Goal: Browse casually

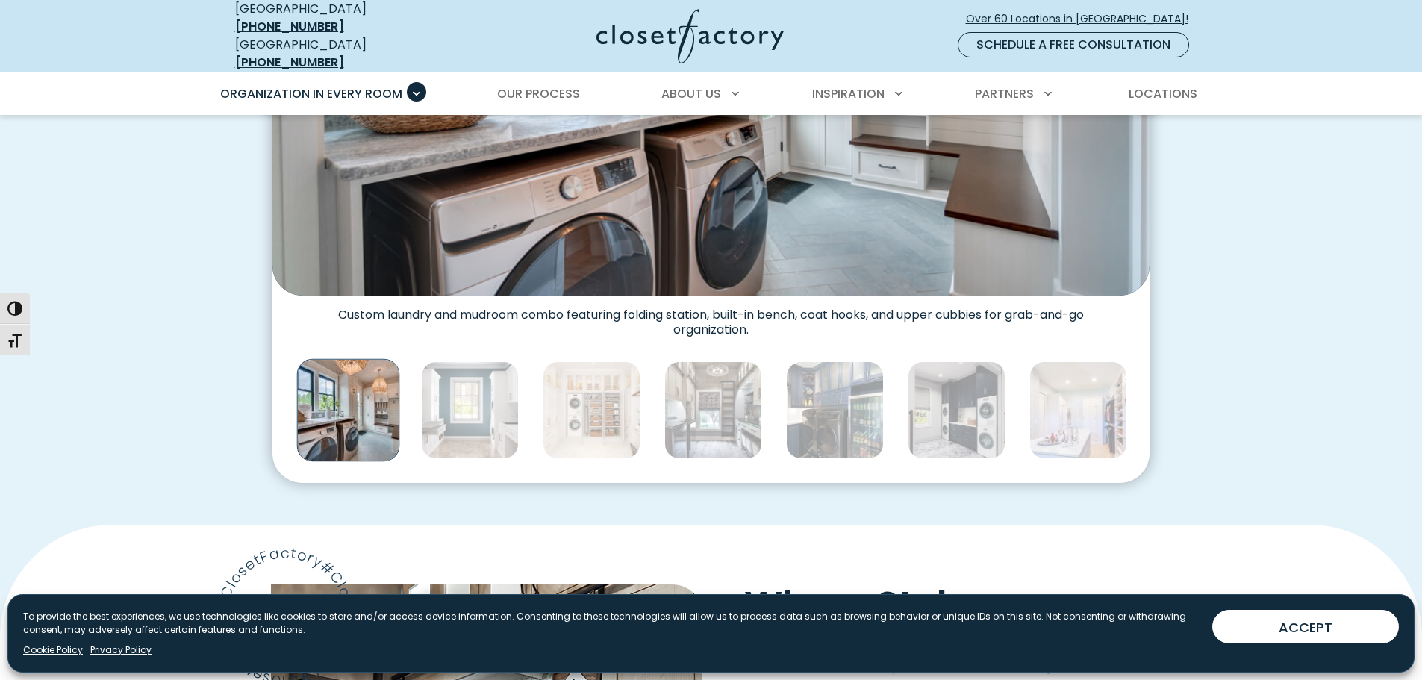
scroll to position [747, 0]
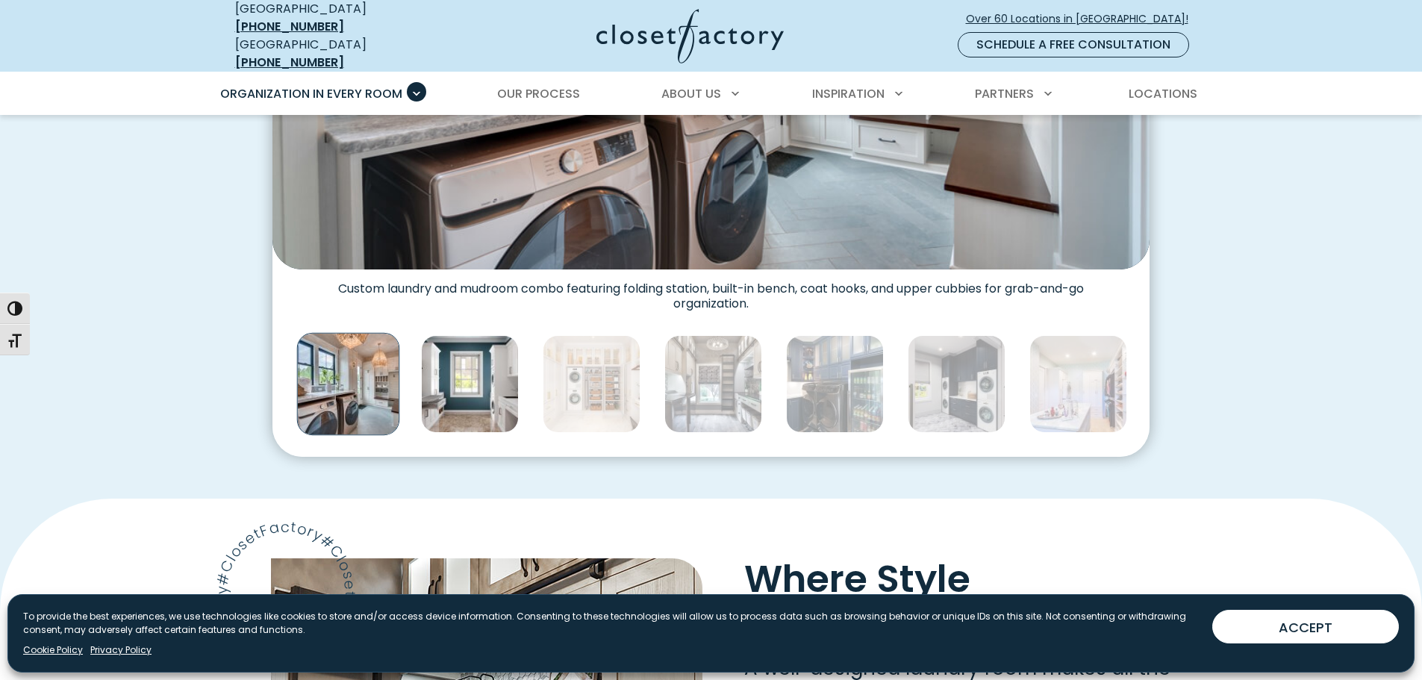
click at [447, 376] on img "Thumbnail Gallery" at bounding box center [470, 384] width 98 height 98
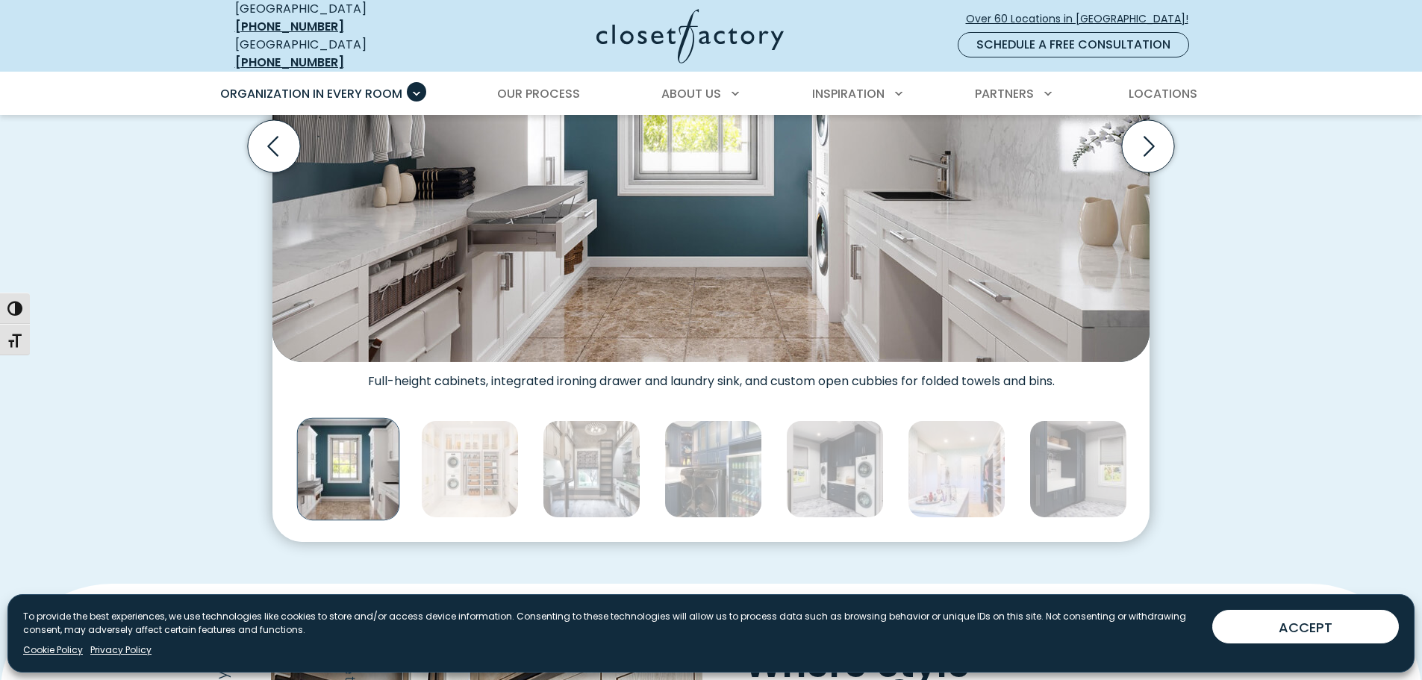
scroll to position [672, 0]
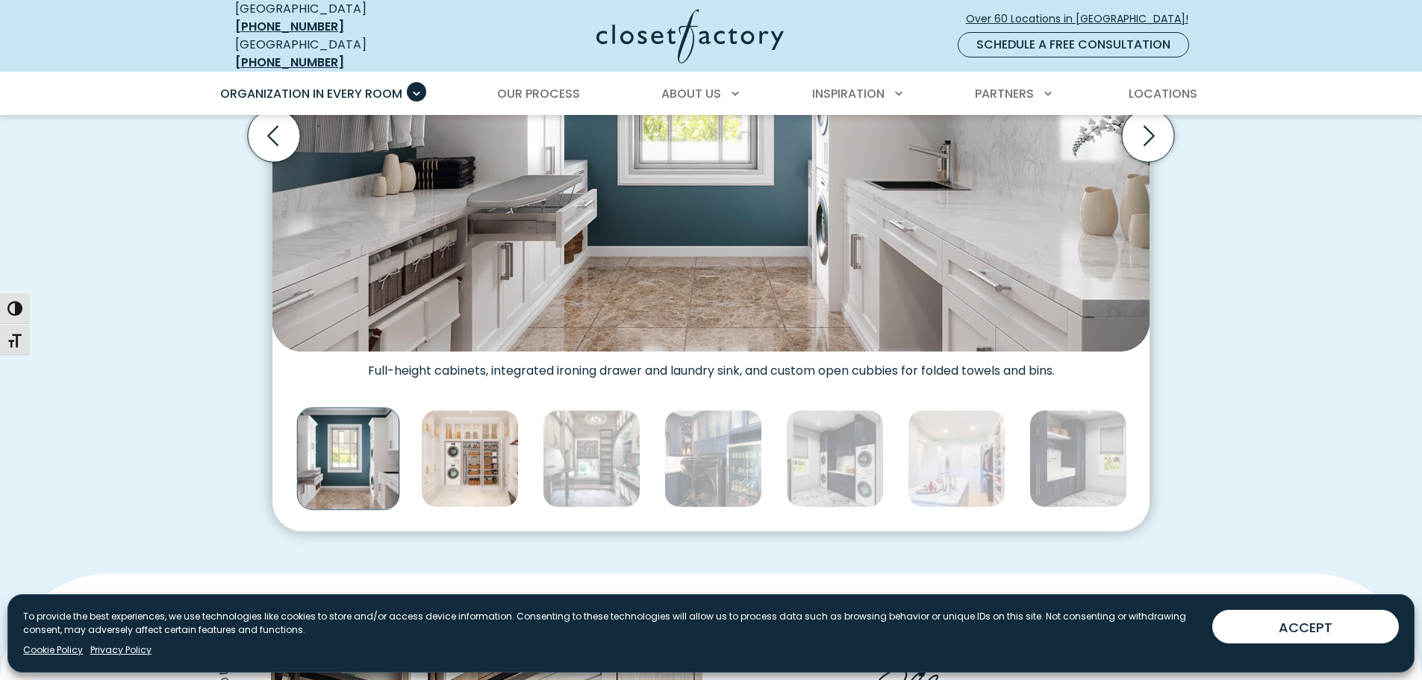
click at [490, 456] on img "Thumbnail Gallery" at bounding box center [470, 459] width 98 height 98
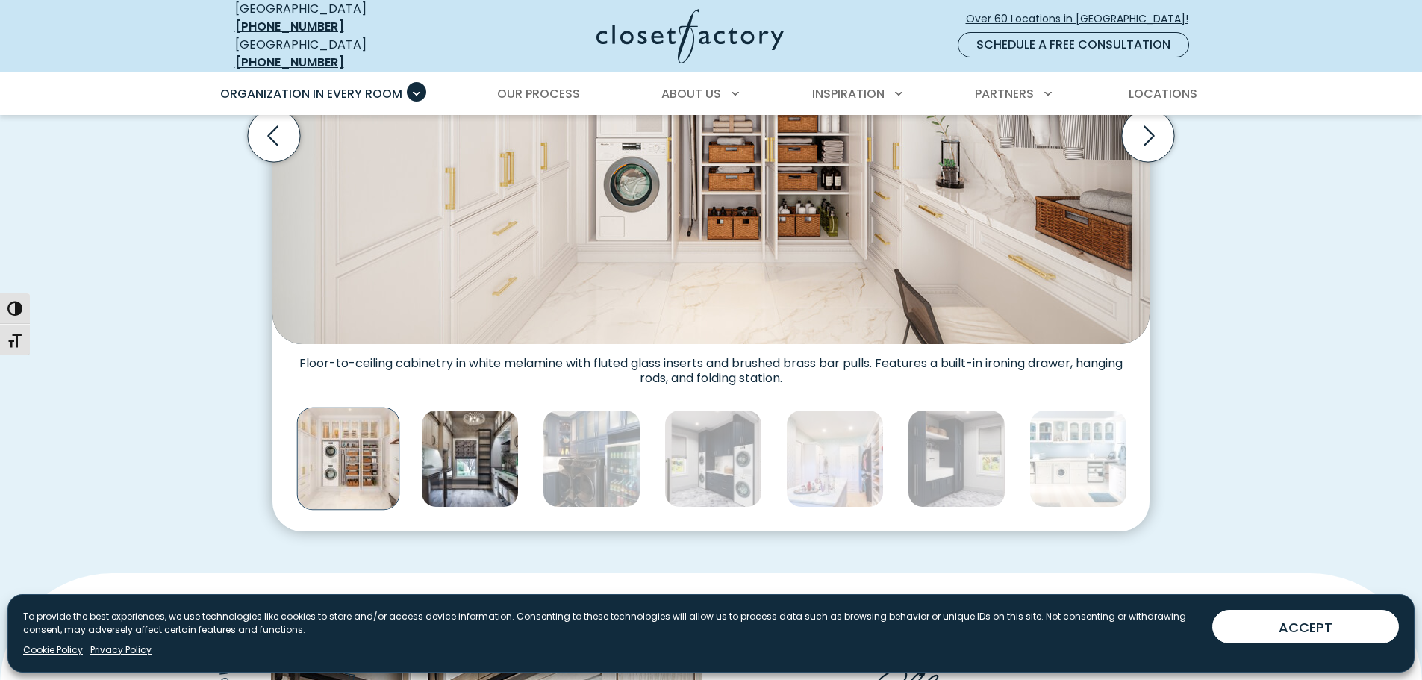
click at [482, 474] on img "Thumbnail Gallery" at bounding box center [470, 459] width 98 height 98
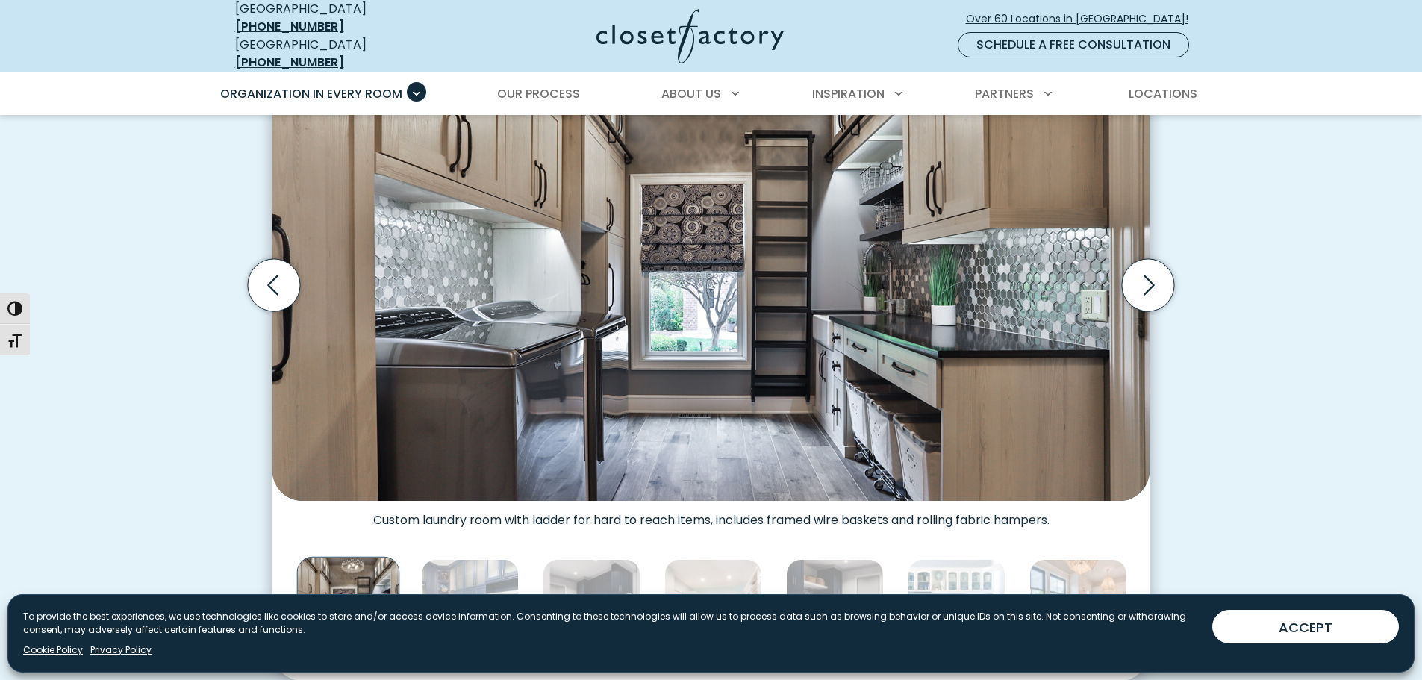
scroll to position [597, 0]
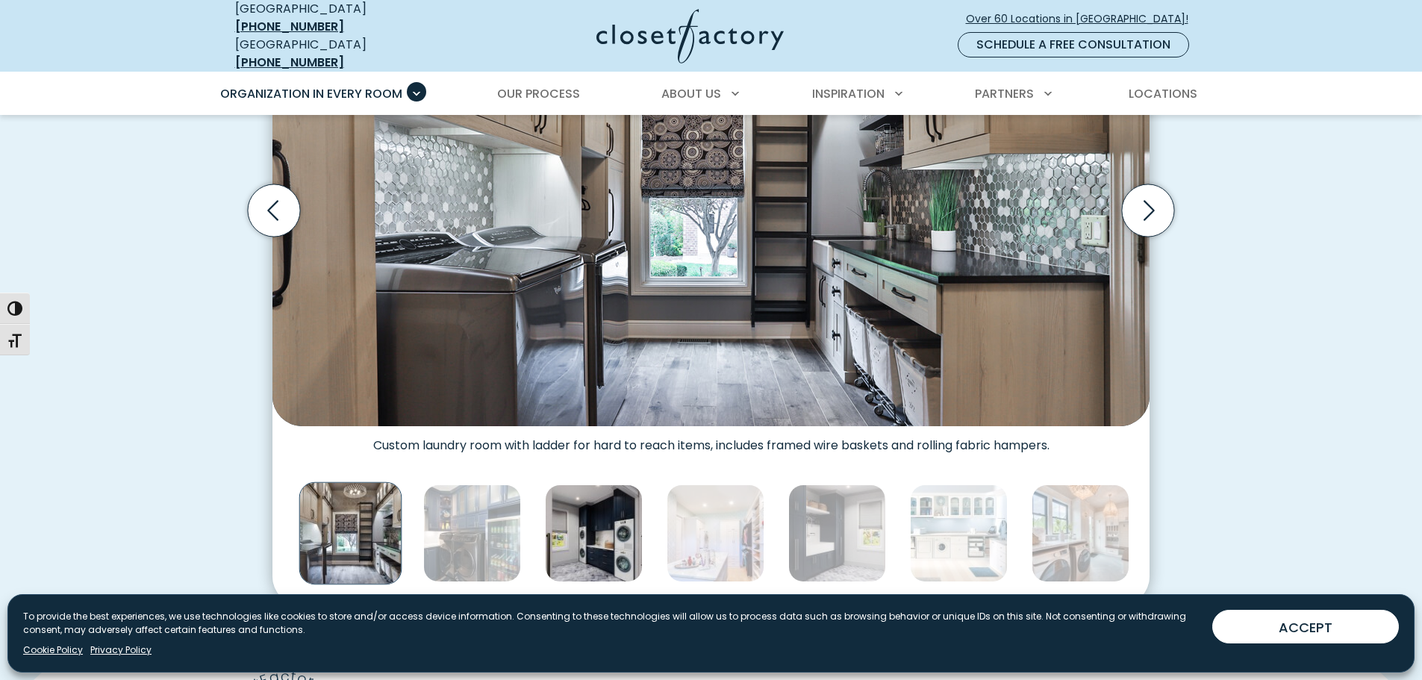
click at [593, 516] on img "Thumbnail Gallery" at bounding box center [594, 534] width 98 height 98
click at [605, 525] on img "Thumbnail Gallery" at bounding box center [592, 534] width 98 height 98
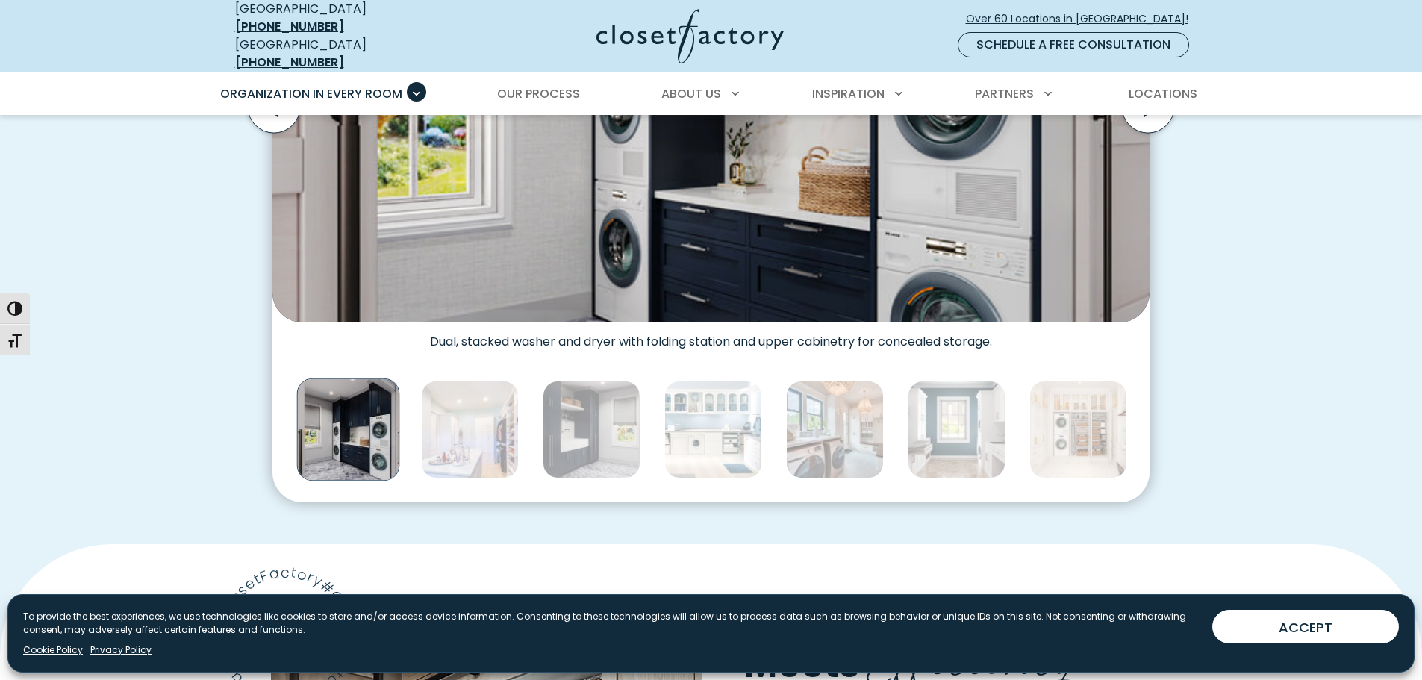
scroll to position [747, 0]
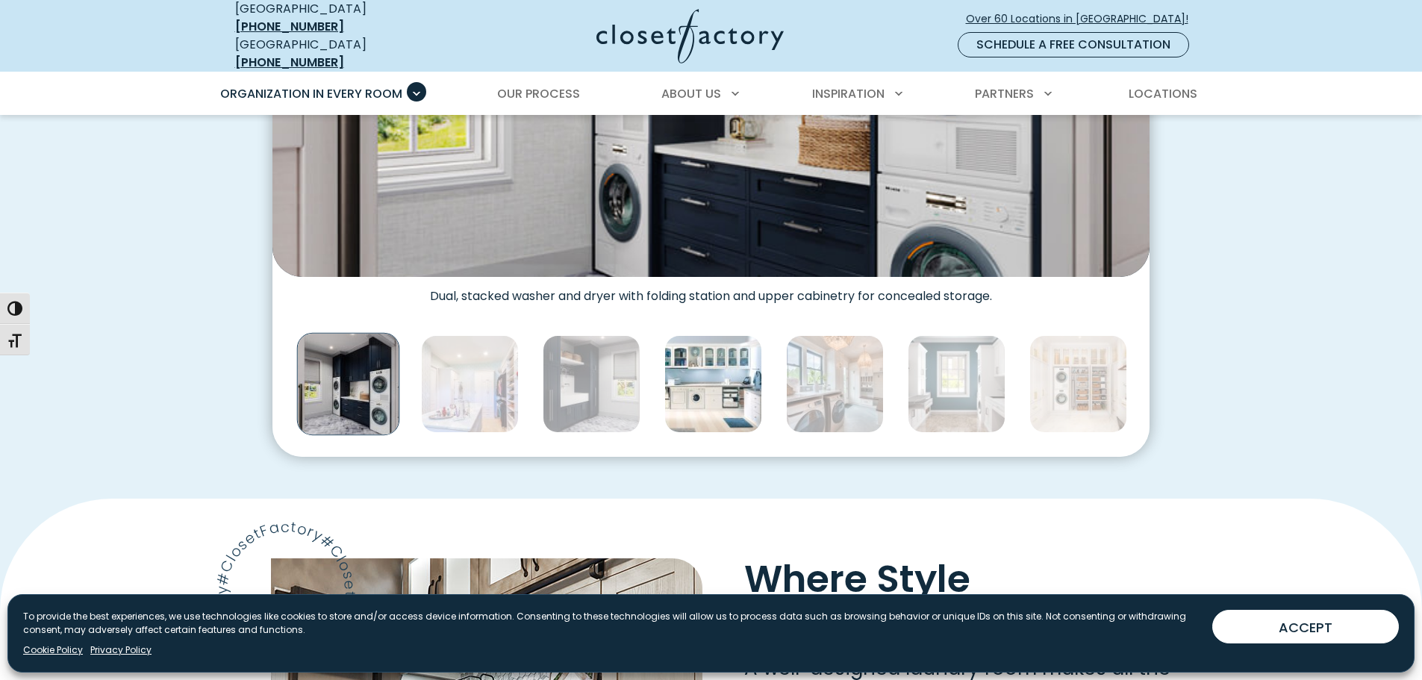
click at [694, 399] on img "Thumbnail Gallery" at bounding box center [713, 384] width 98 height 98
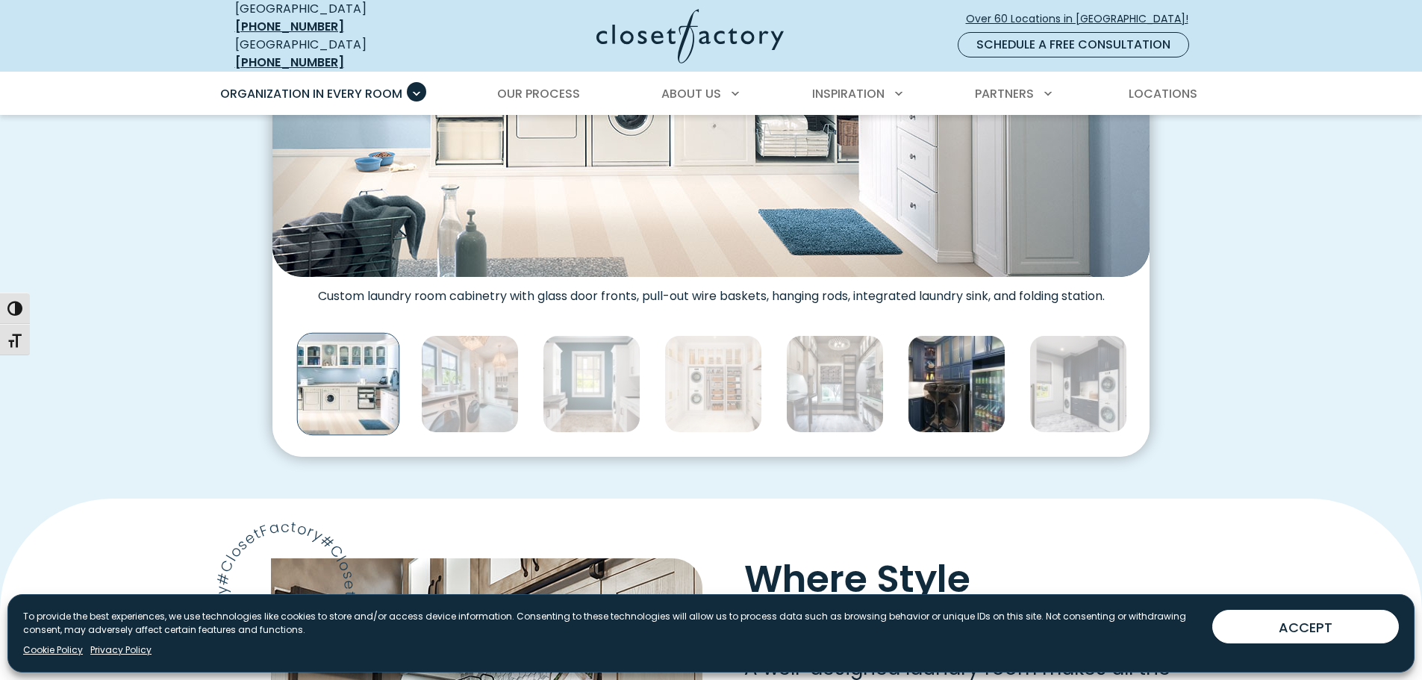
click at [945, 376] on img "Thumbnail Gallery" at bounding box center [957, 384] width 98 height 98
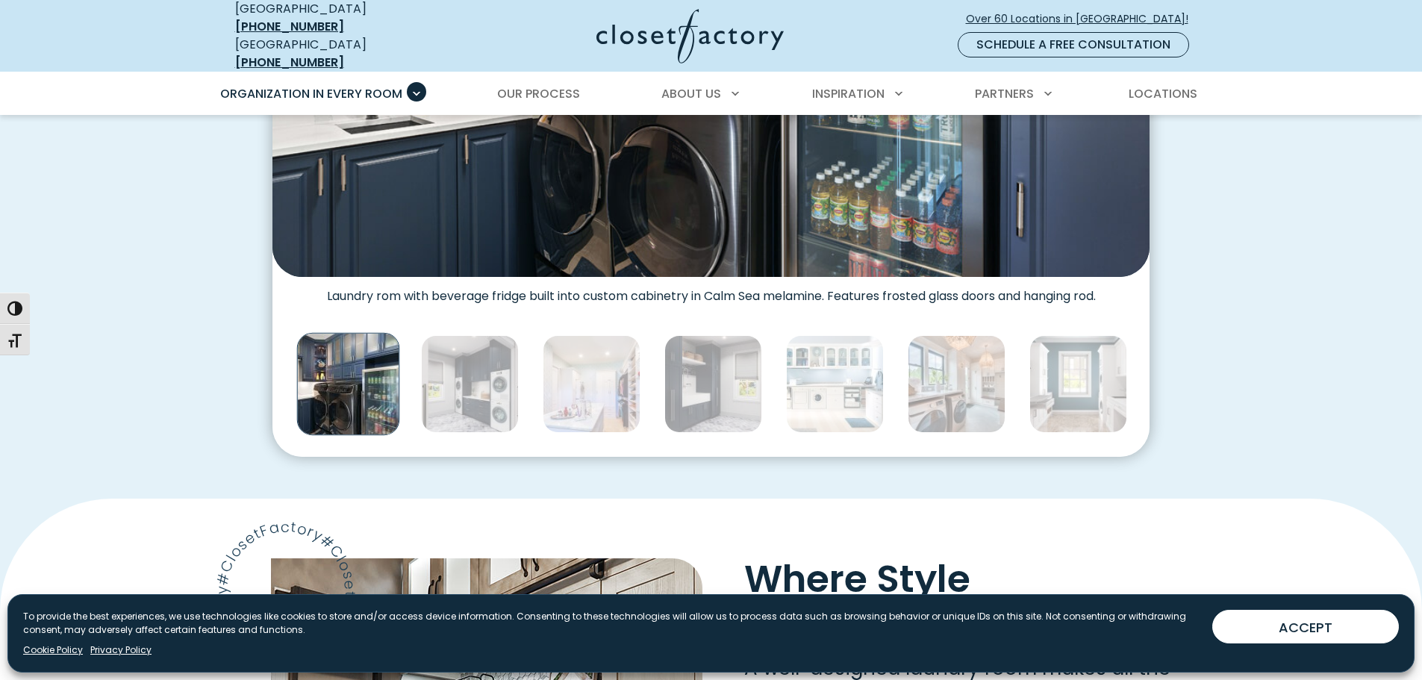
click at [945, 376] on img "Thumbnail Gallery" at bounding box center [957, 384] width 98 height 98
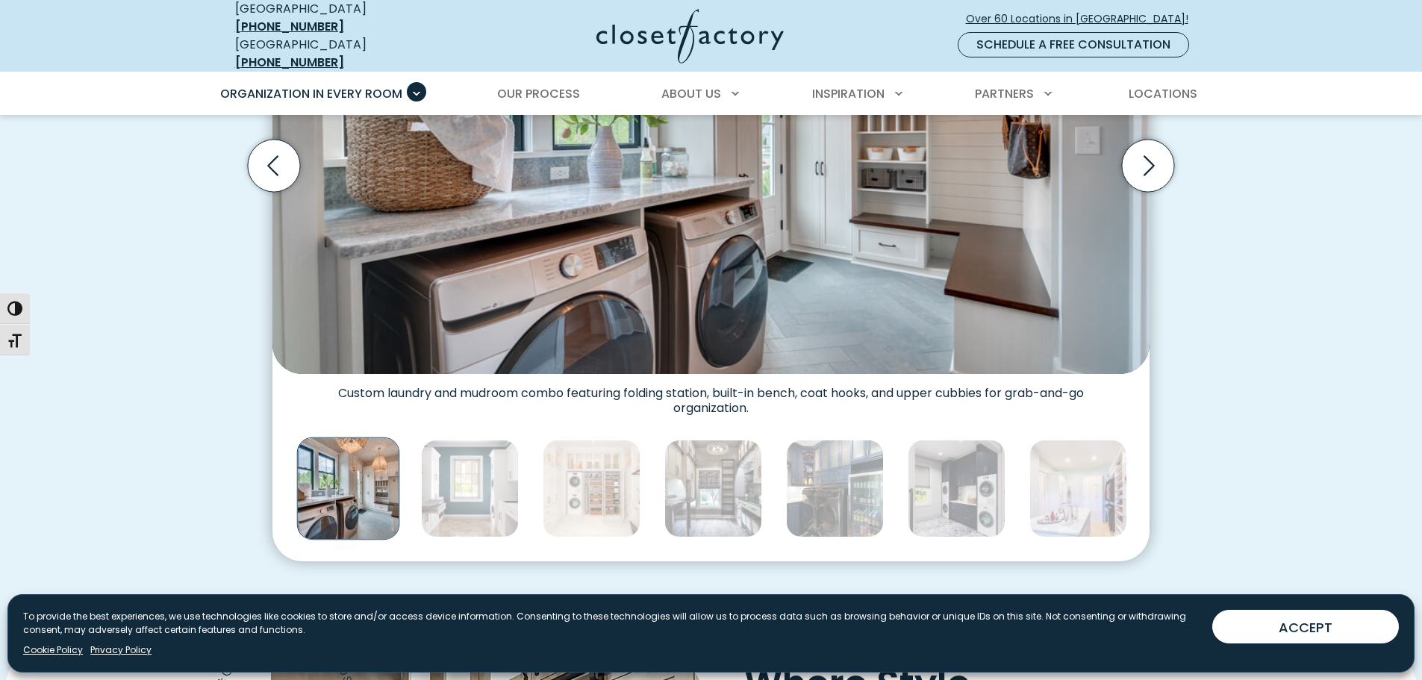
scroll to position [672, 0]
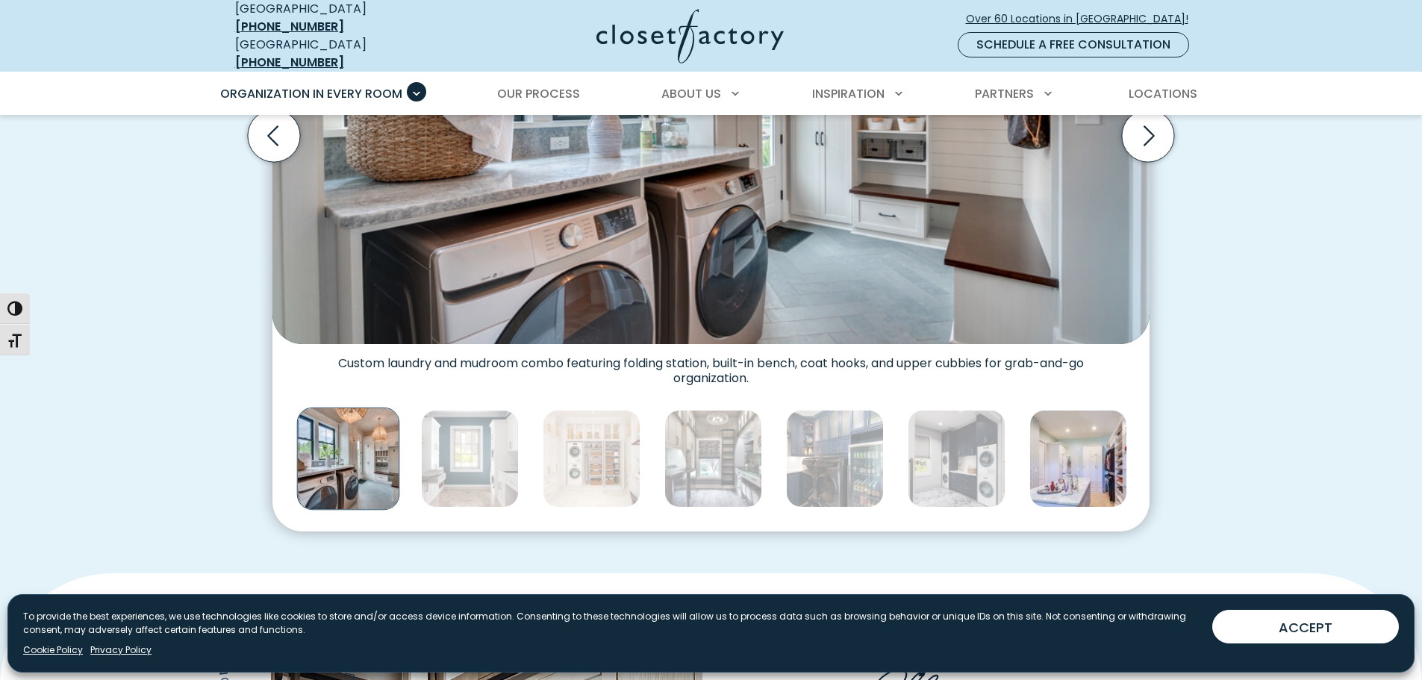
click at [1065, 439] on img "Thumbnail Gallery" at bounding box center [1079, 459] width 98 height 98
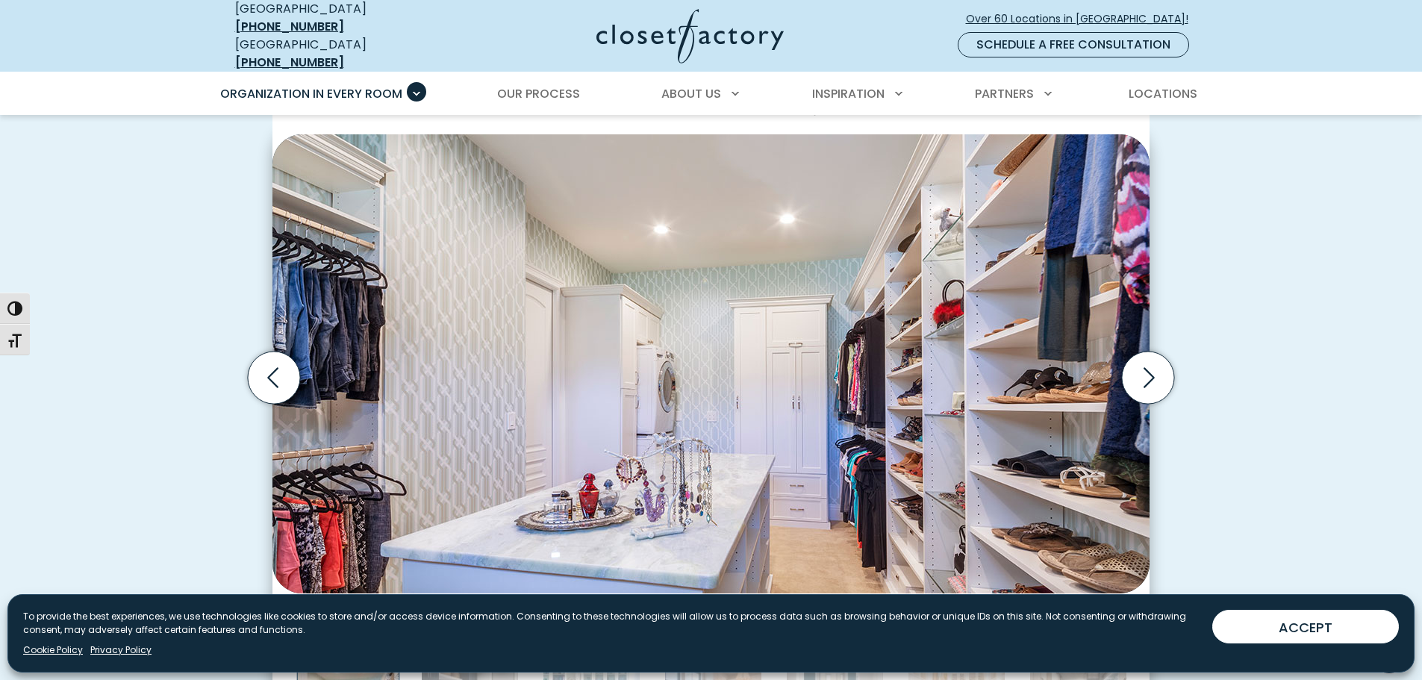
scroll to position [523, 0]
